Goal: Information Seeking & Learning: Check status

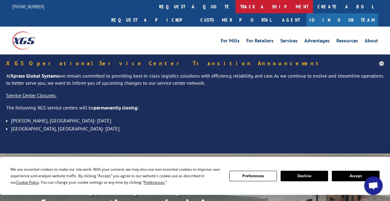
click at [236, 6] on link "track a shipment" at bounding box center [274, 6] width 77 height 13
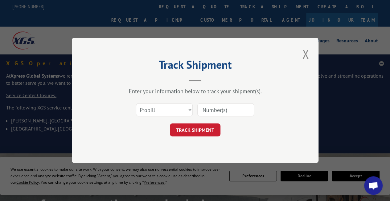
click at [209, 111] on input at bounding box center [225, 109] width 57 height 13
paste input "14994827"
type input "14994827"
click at [202, 131] on button "TRACK SHIPMENT" at bounding box center [195, 129] width 51 height 13
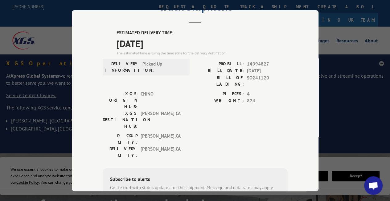
scroll to position [27, 0]
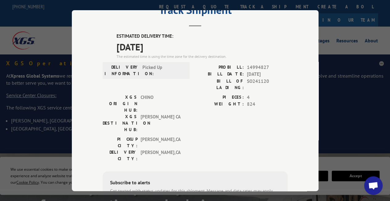
drag, startPoint x: 350, startPoint y: 91, endPoint x: 283, endPoint y: 70, distance: 69.6
click at [283, 70] on div "Track Shipment ESTIMATED DELIVERY TIME: 08/19/2025 The estimated time is using …" at bounding box center [195, 100] width 390 height 201
click at [338, 123] on div "Track Shipment ESTIMATED DELIVERY TIME: 08/19/2025 The estimated time is using …" at bounding box center [195, 100] width 390 height 201
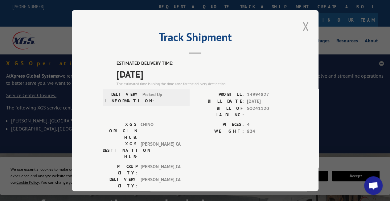
click at [301, 28] on button "Close modal" at bounding box center [306, 26] width 10 height 17
